Goal: Information Seeking & Learning: Learn about a topic

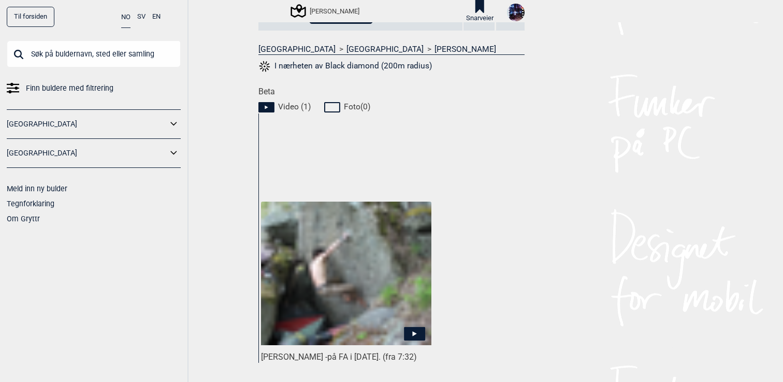
scroll to position [422, 0]
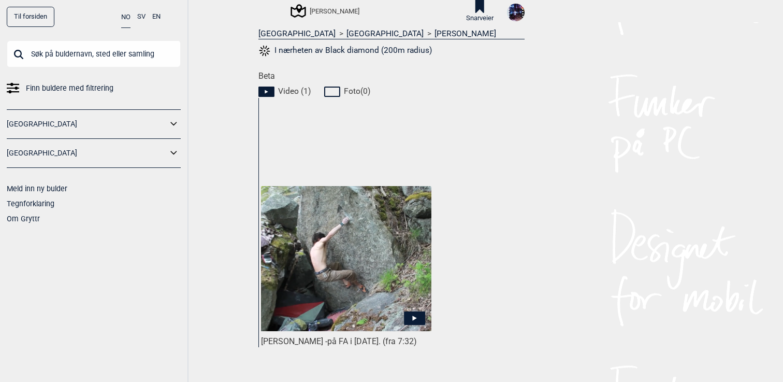
click at [381, 219] on img at bounding box center [346, 258] width 170 height 145
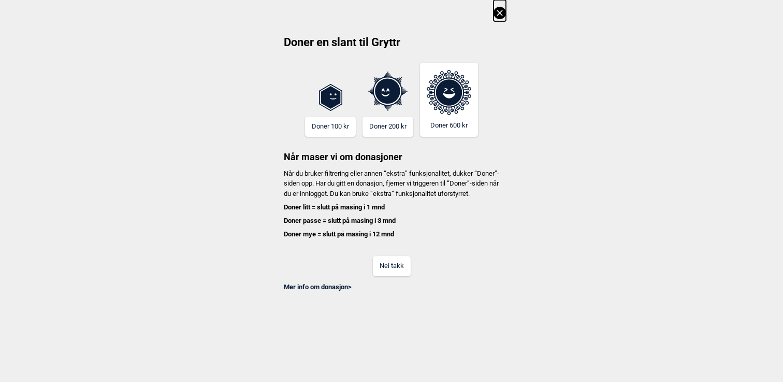
click at [397, 263] on div "Nei takk" at bounding box center [391, 259] width 229 height 34
click at [397, 269] on button "Nei takk" at bounding box center [392, 266] width 38 height 20
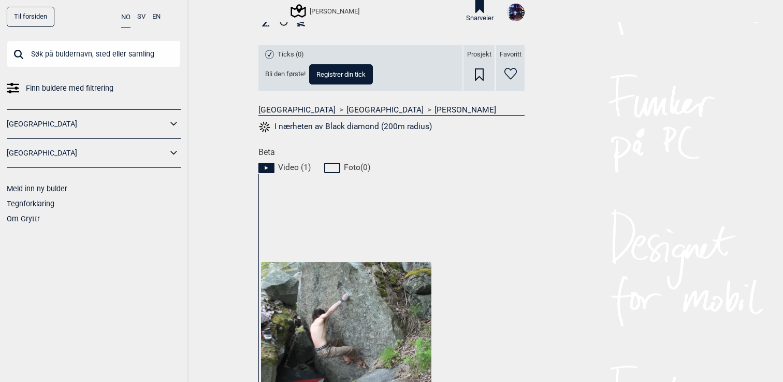
scroll to position [368, 0]
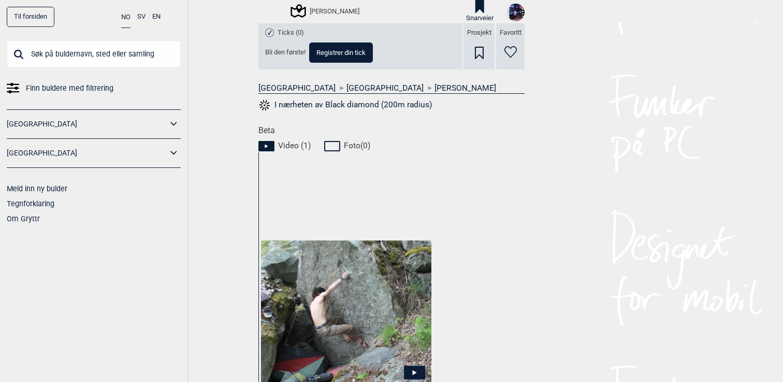
click at [372, 262] on img at bounding box center [346, 312] width 170 height 145
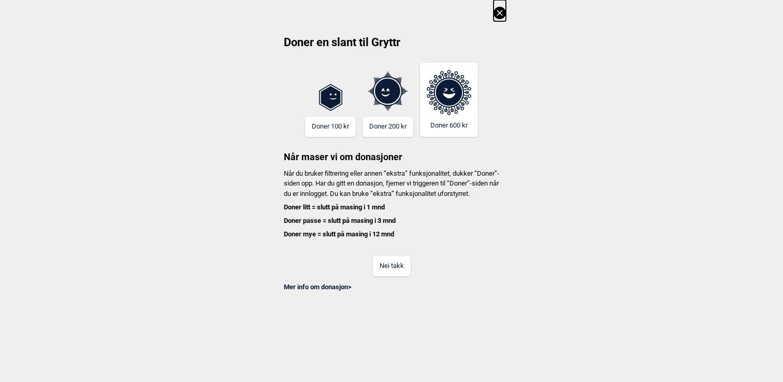
click at [389, 273] on button "Nei takk" at bounding box center [392, 266] width 38 height 20
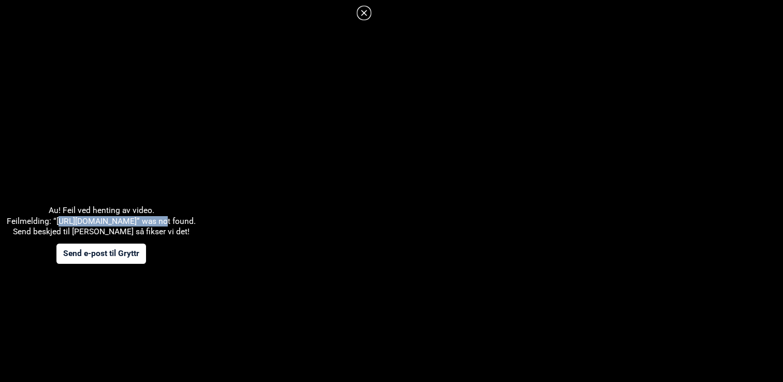
drag, startPoint x: 161, startPoint y: 221, endPoint x: 57, endPoint y: 220, distance: 103.6
click at [57, 220] on div "Au! Feil ved henting av video. Feilmelding: “https://vimeo.com/42152467” was no…" at bounding box center [101, 234] width 189 height 59
copy div "ttps://vimeo.com/42152467"
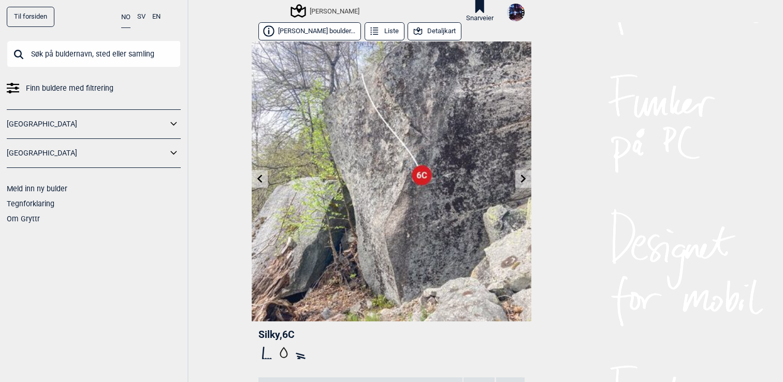
click at [526, 178] on icon at bounding box center [523, 179] width 8 height 8
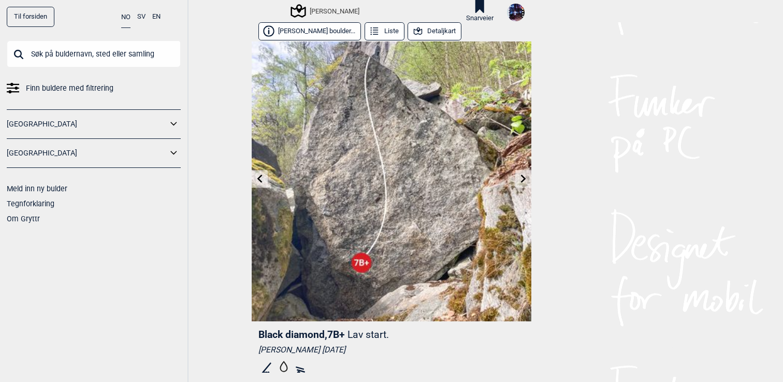
click at [526, 178] on icon at bounding box center [523, 179] width 8 height 8
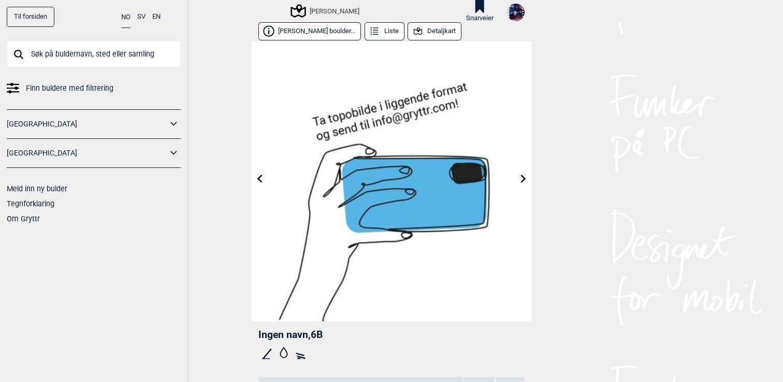
click at [526, 178] on icon at bounding box center [523, 179] width 8 height 8
click at [521, 177] on icon at bounding box center [523, 179] width 8 height 8
click at [524, 177] on icon at bounding box center [523, 179] width 5 height 8
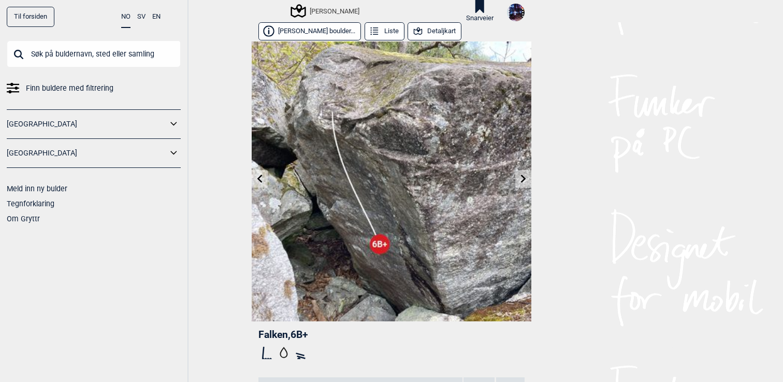
click at [521, 179] on icon at bounding box center [523, 179] width 8 height 8
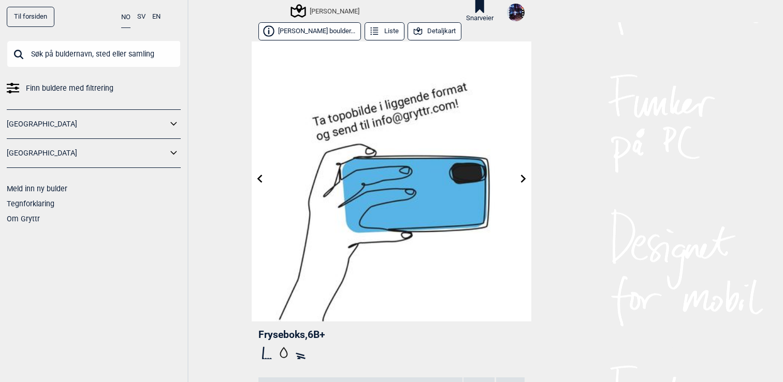
click at [522, 179] on icon at bounding box center [523, 179] width 8 height 8
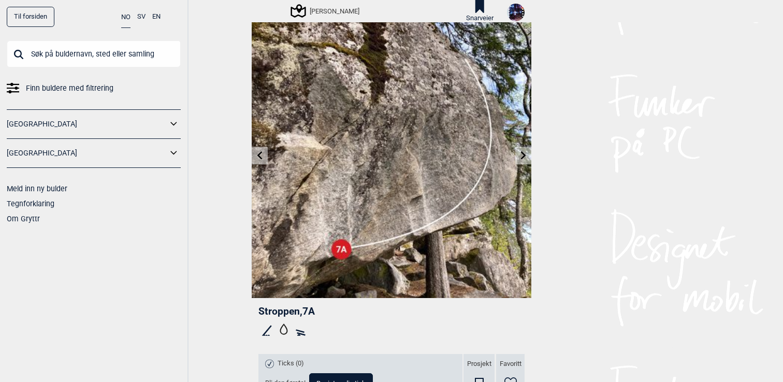
scroll to position [17, 0]
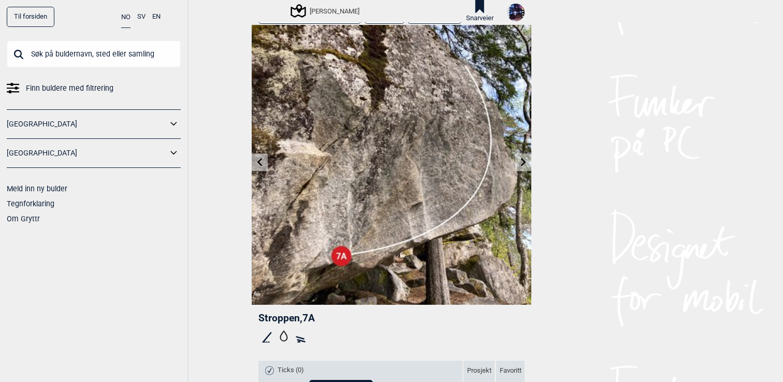
click at [523, 163] on icon at bounding box center [523, 162] width 5 height 8
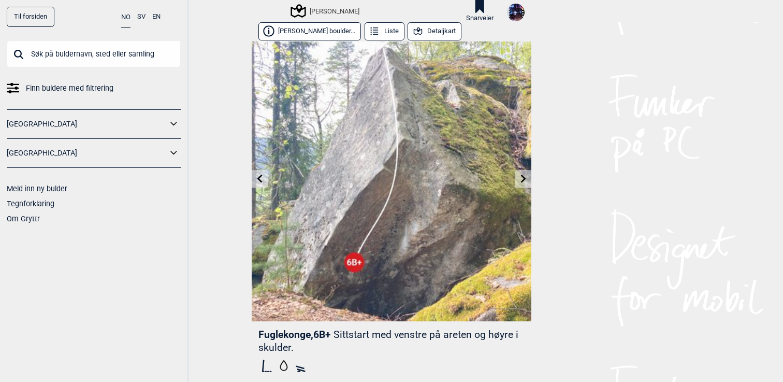
click at [521, 177] on icon at bounding box center [523, 179] width 8 height 8
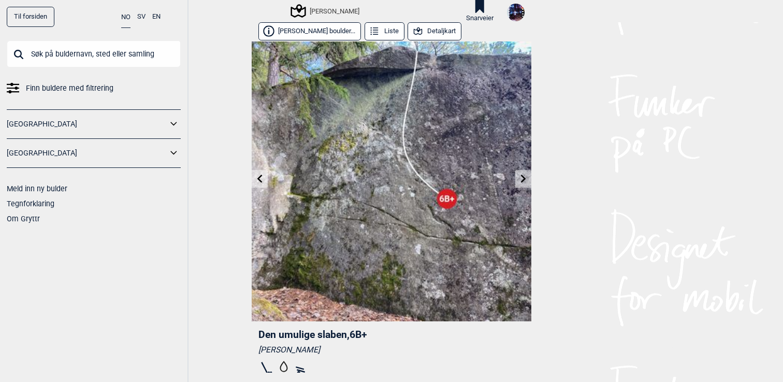
click at [521, 185] on link at bounding box center [523, 178] width 16 height 17
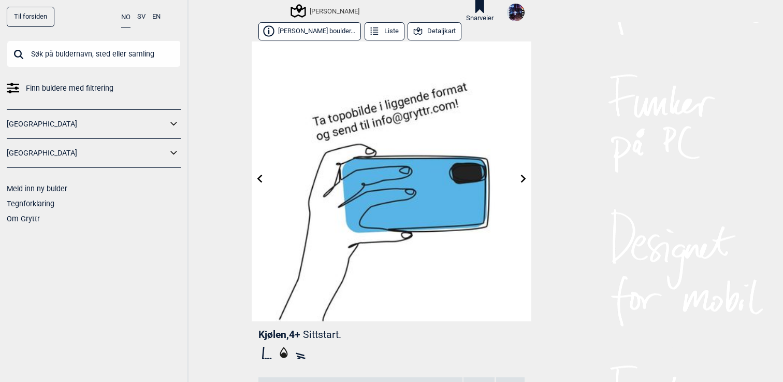
click at [524, 176] on icon at bounding box center [523, 179] width 8 height 8
